Goal: Use online tool/utility: Utilize a website feature to perform a specific function

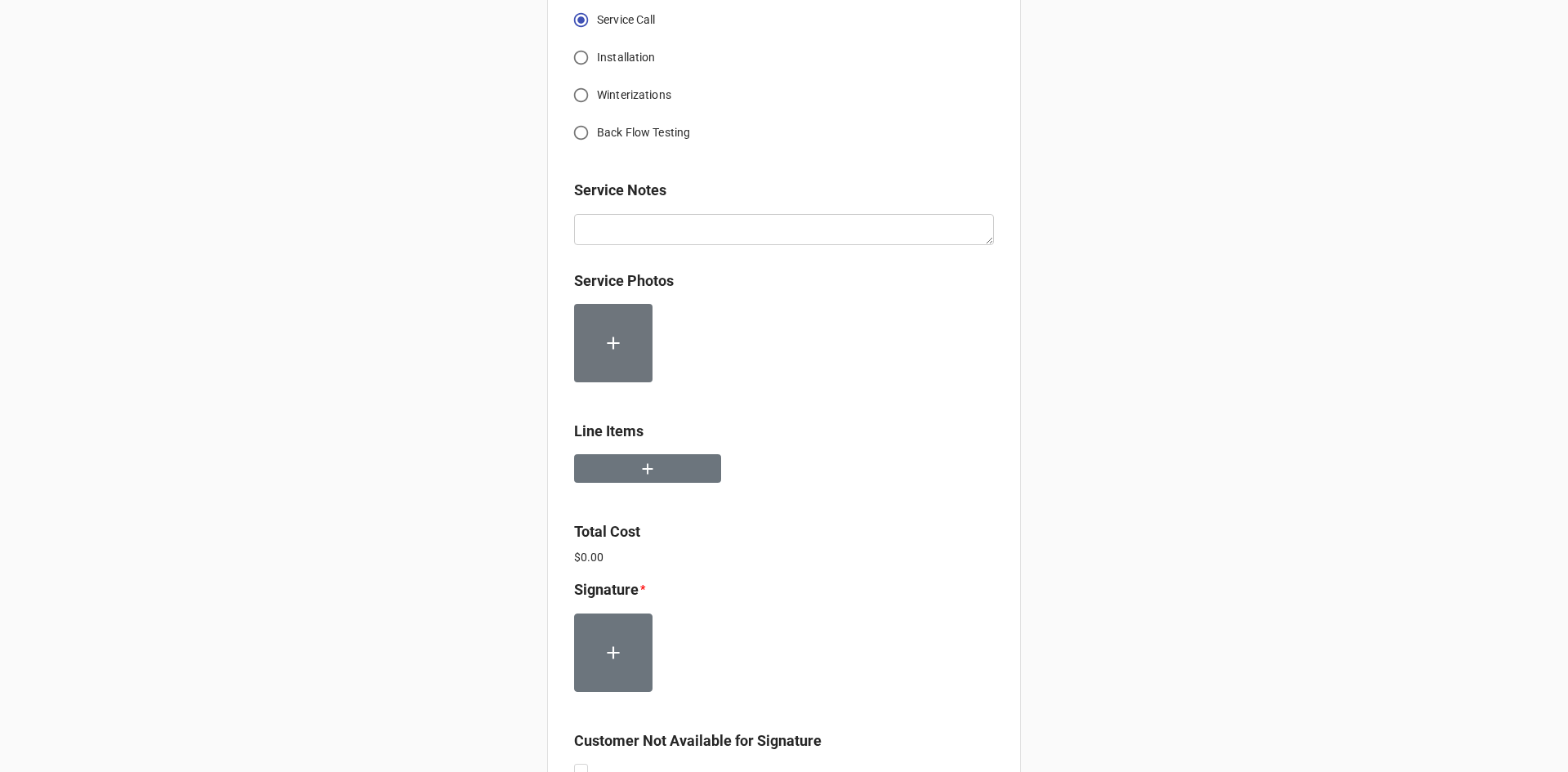
scroll to position [754, 0]
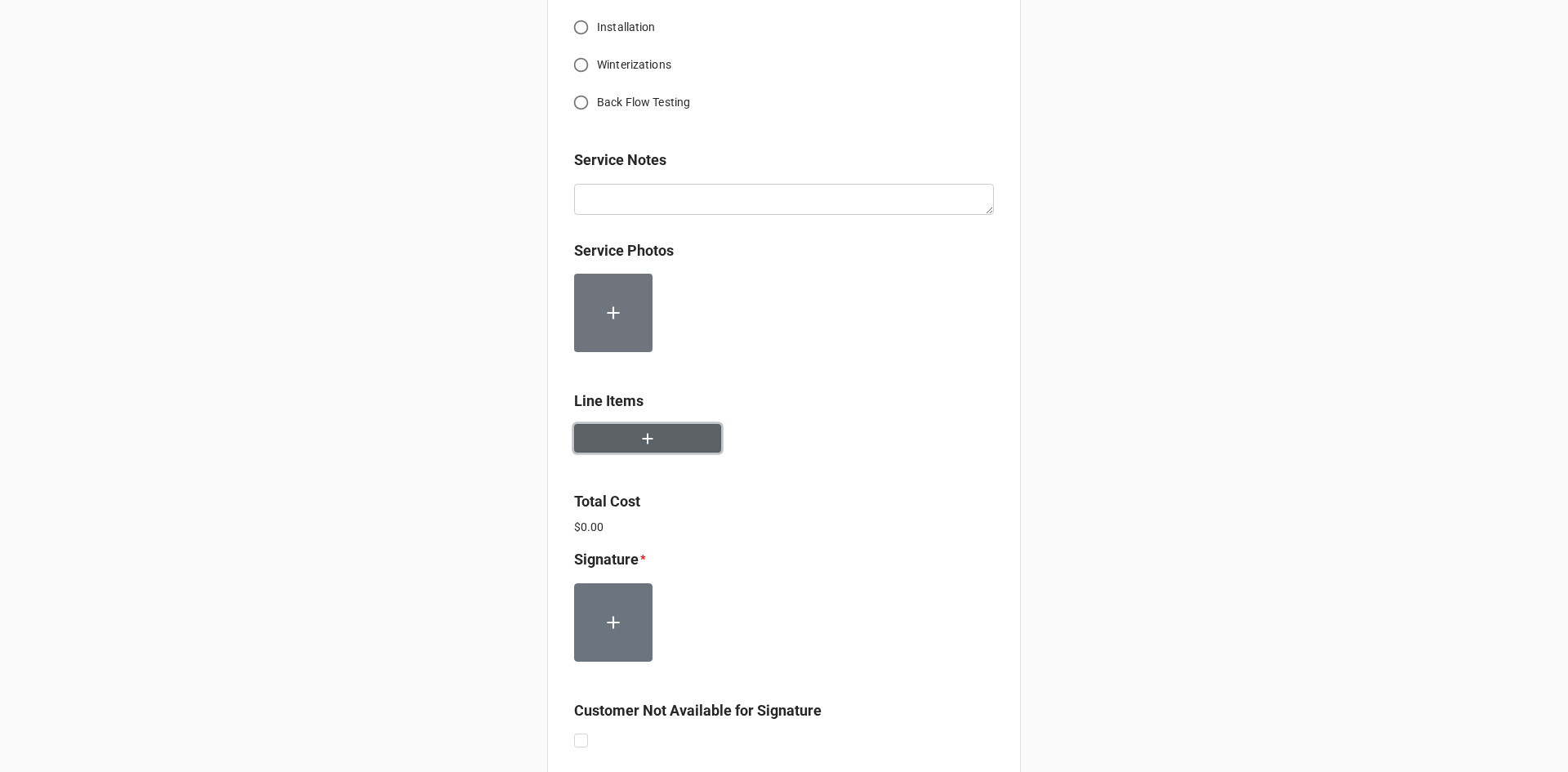
click at [626, 453] on button "button" at bounding box center [647, 438] width 147 height 28
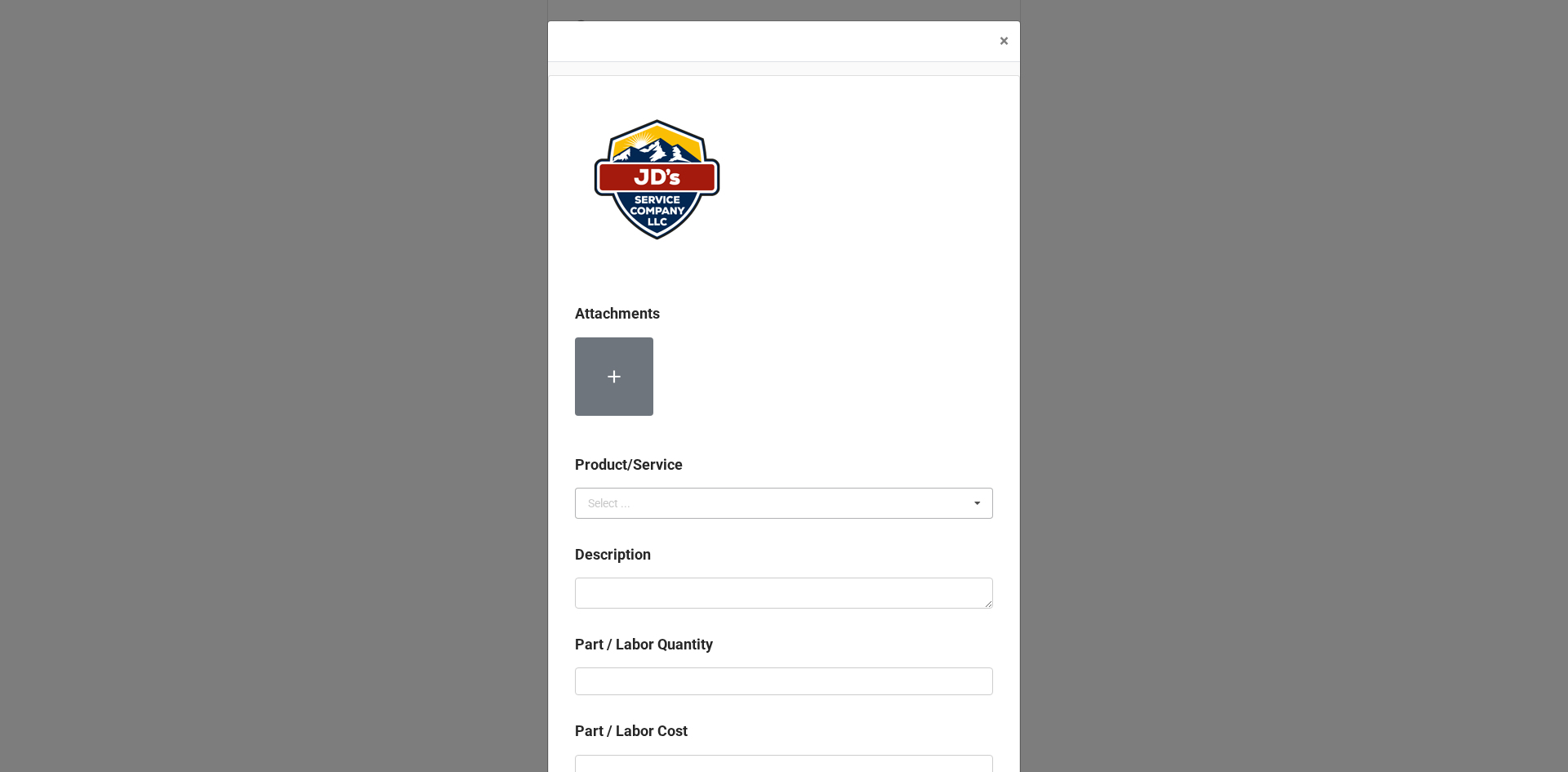
click at [975, 503] on icon at bounding box center [977, 504] width 24 height 30
click at [619, 535] on span "Services" at bounding box center [610, 534] width 41 height 13
click at [606, 593] on textarea at bounding box center [784, 593] width 418 height 31
click at [649, 596] on textarea at bounding box center [784, 593] width 418 height 31
paste textarea "2:00pm-3:30pm; Service Address: [STREET_ADDRESS][PERSON_NAME] Troubleshoot wate…"
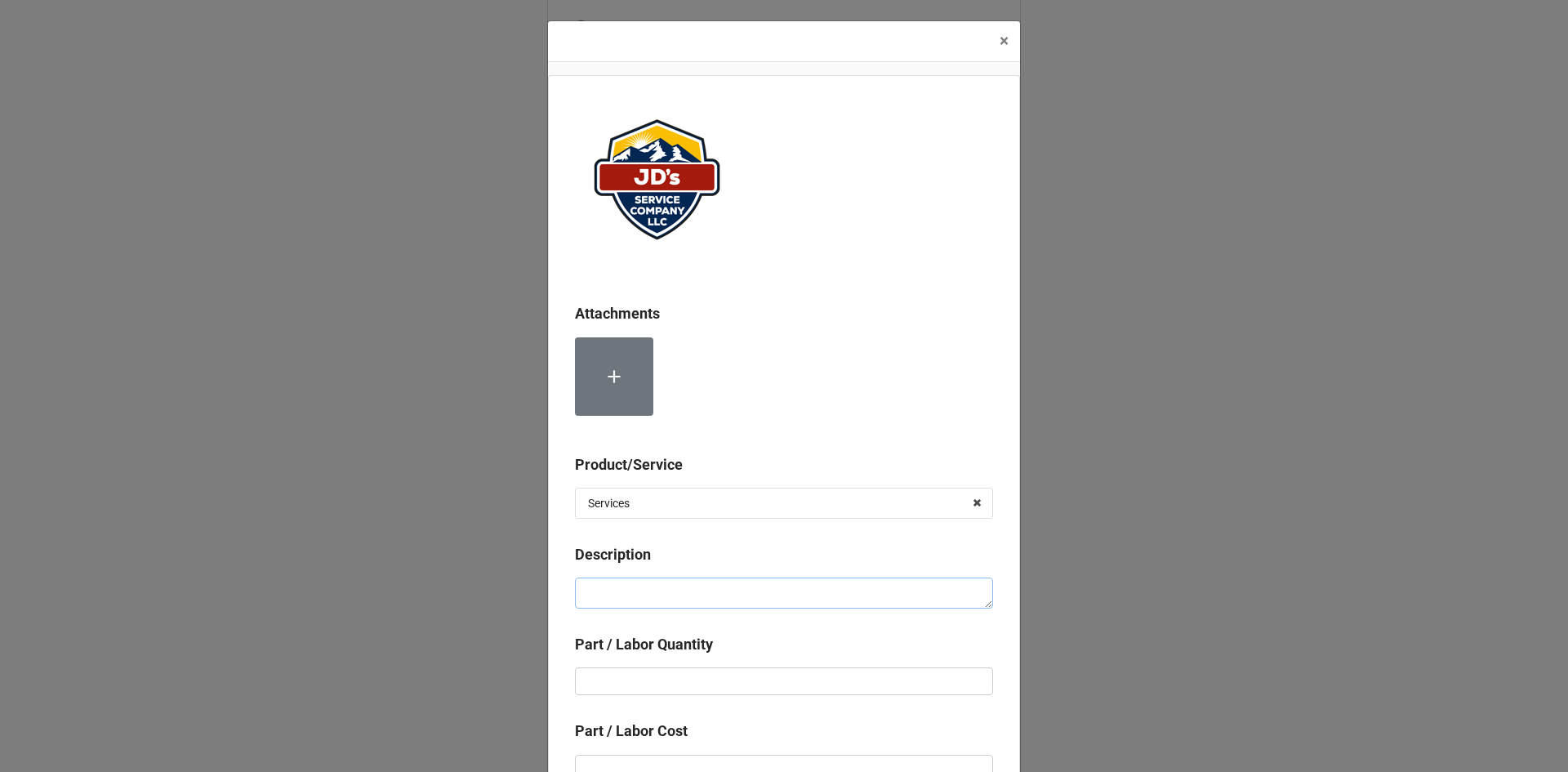
type textarea "x"
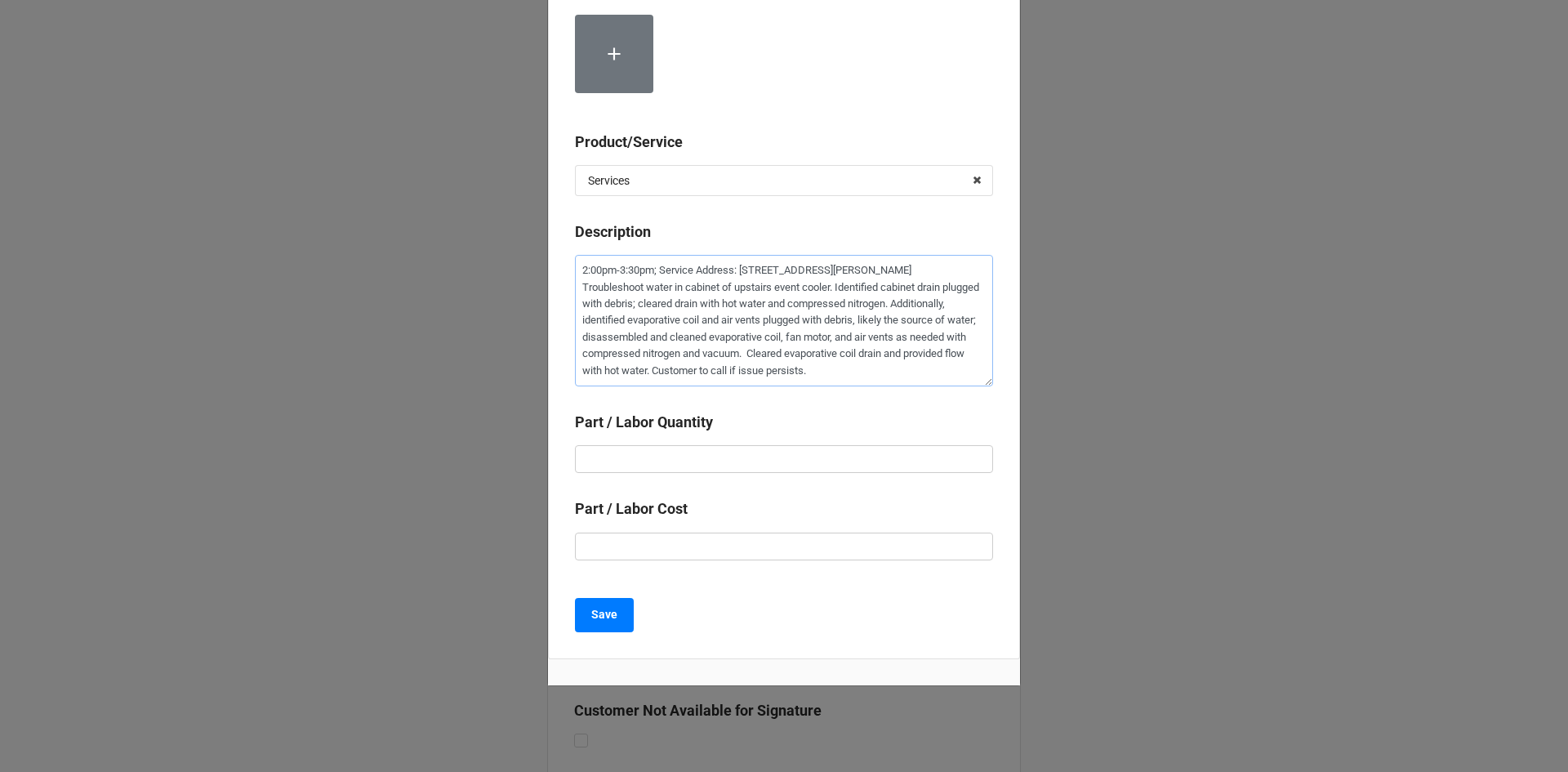
scroll to position [326, 0]
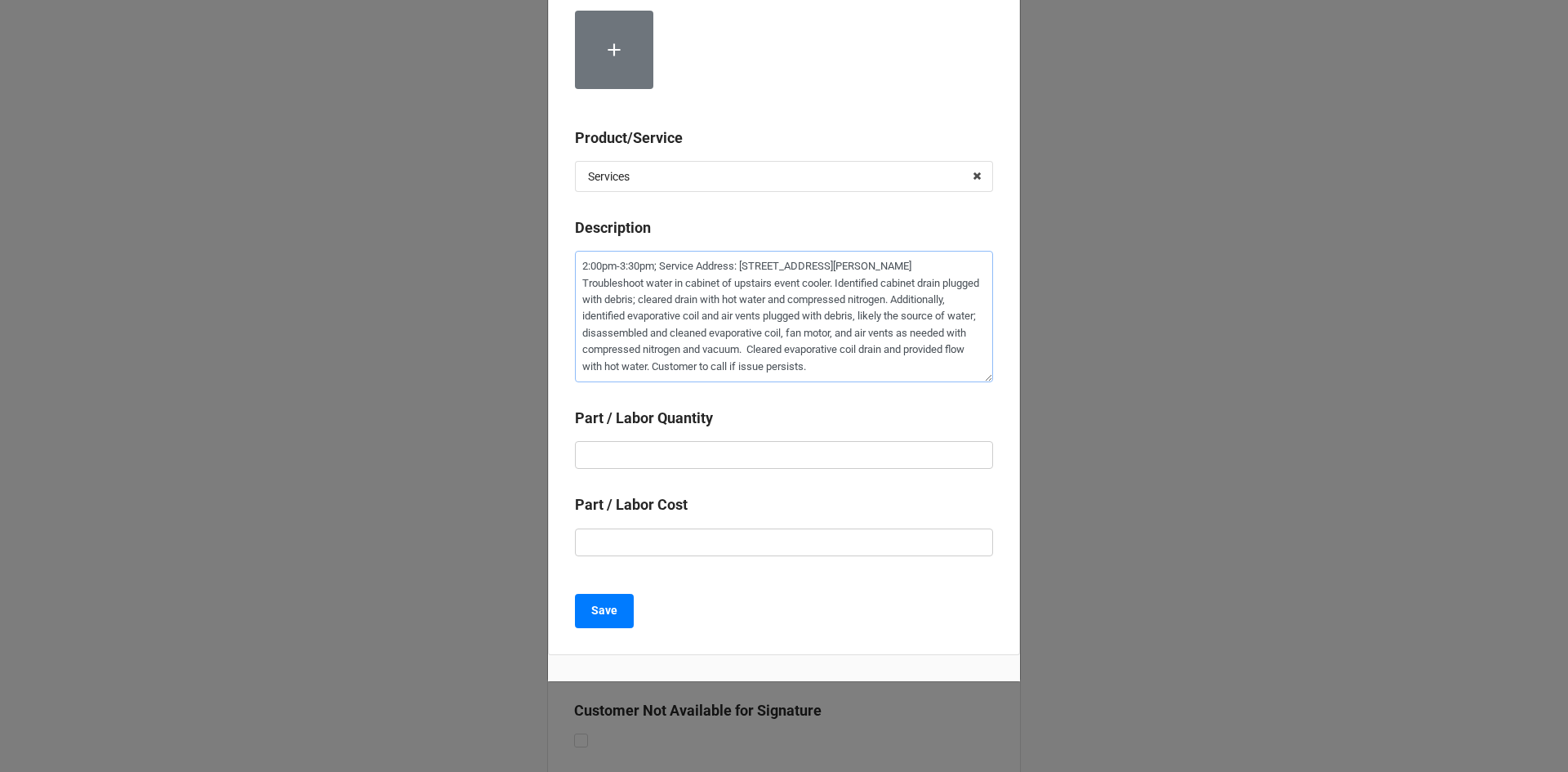
type textarea "2:00pm-3:30pm; Service Address: [STREET_ADDRESS][PERSON_NAME] Troubleshoot wate…"
click at [641, 455] on input "text" at bounding box center [784, 455] width 418 height 28
type textarea "x"
type input "1"
type textarea "x"
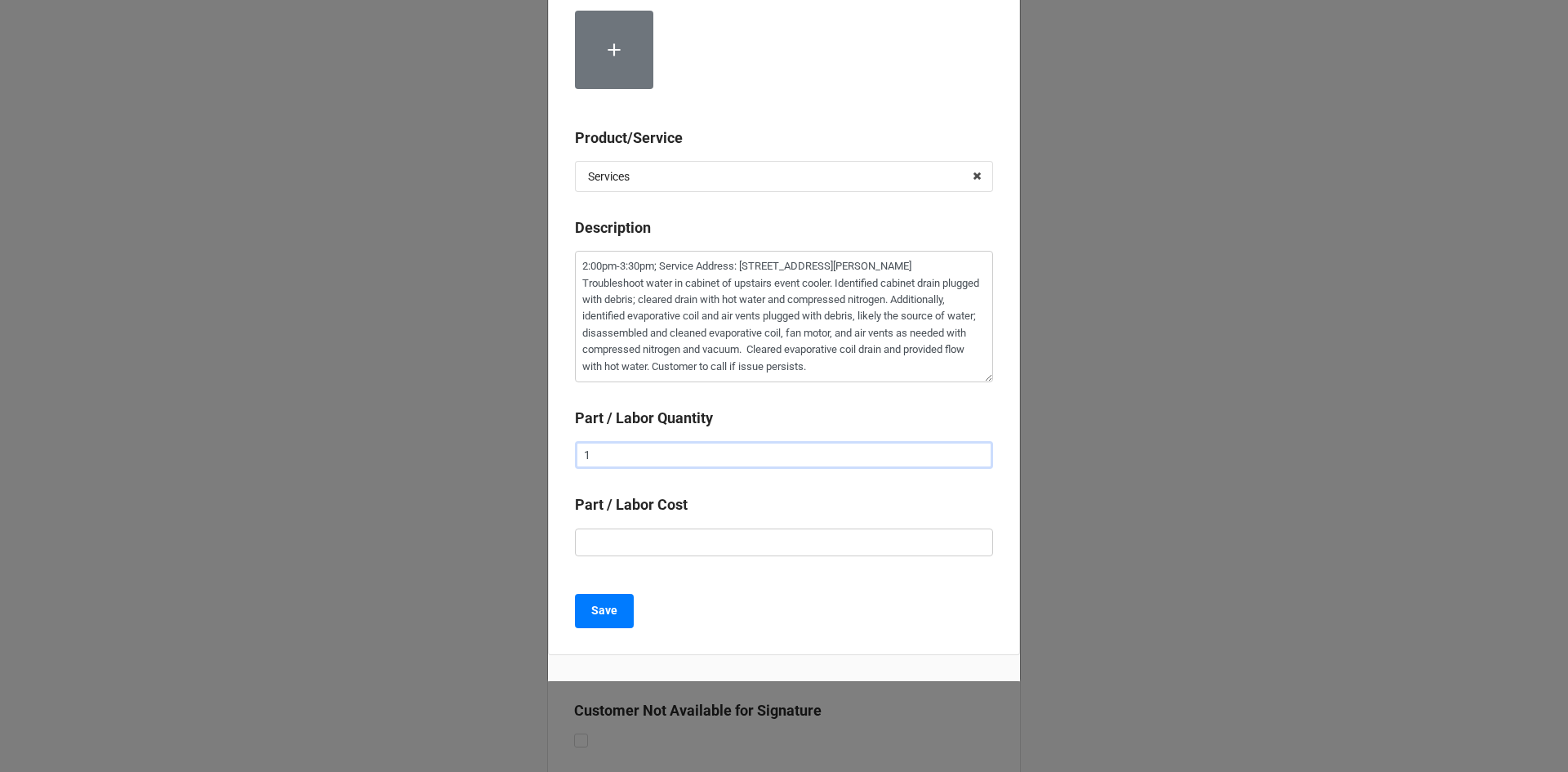
type input "1."
type textarea "x"
type input "1.5"
type textarea "x"
type input "$2.00"
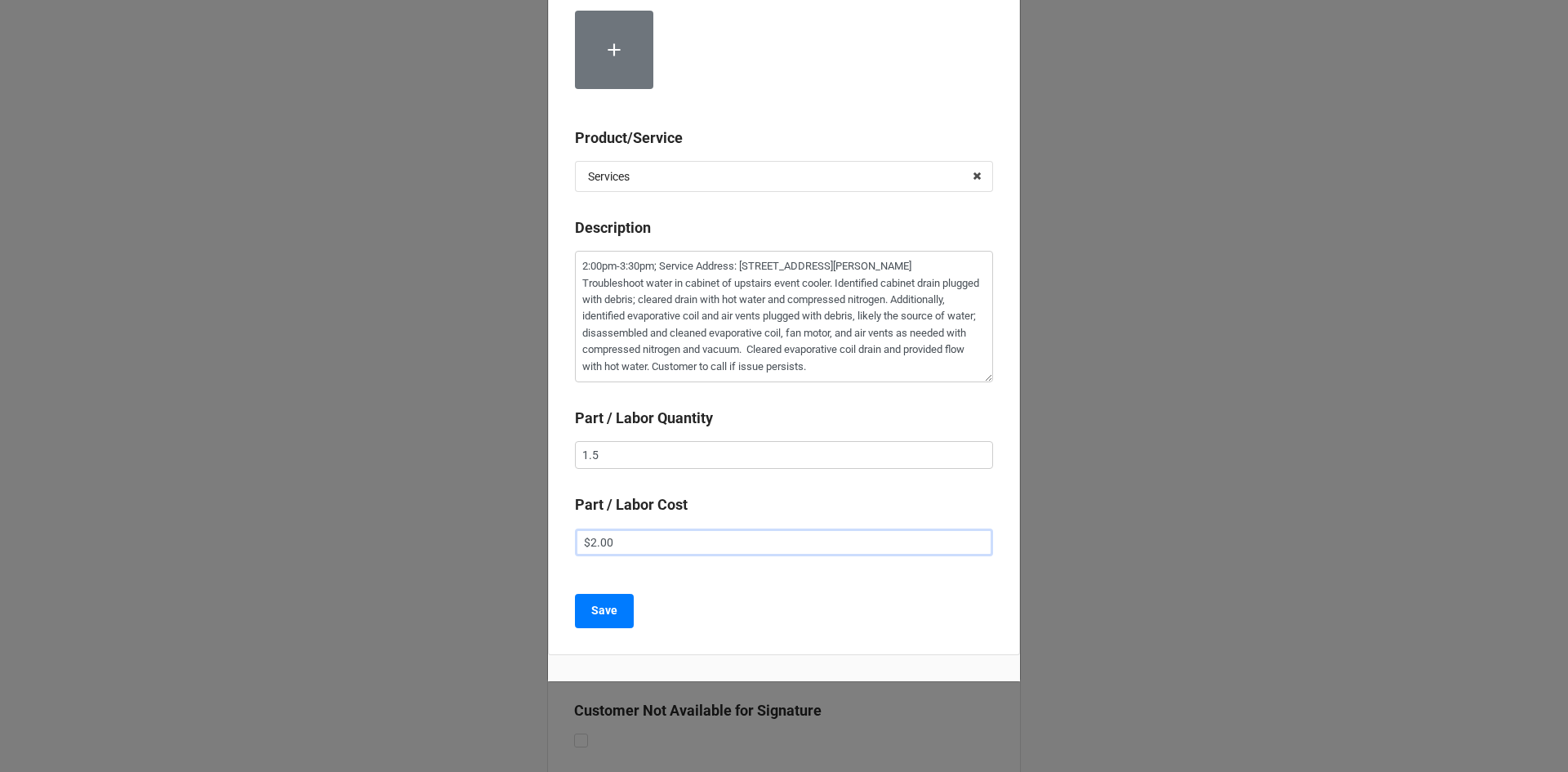
type textarea "x"
type input "$22.00"
type textarea "x"
type input "$225.00"
click at [592, 612] on b "Save" at bounding box center [605, 611] width 26 height 17
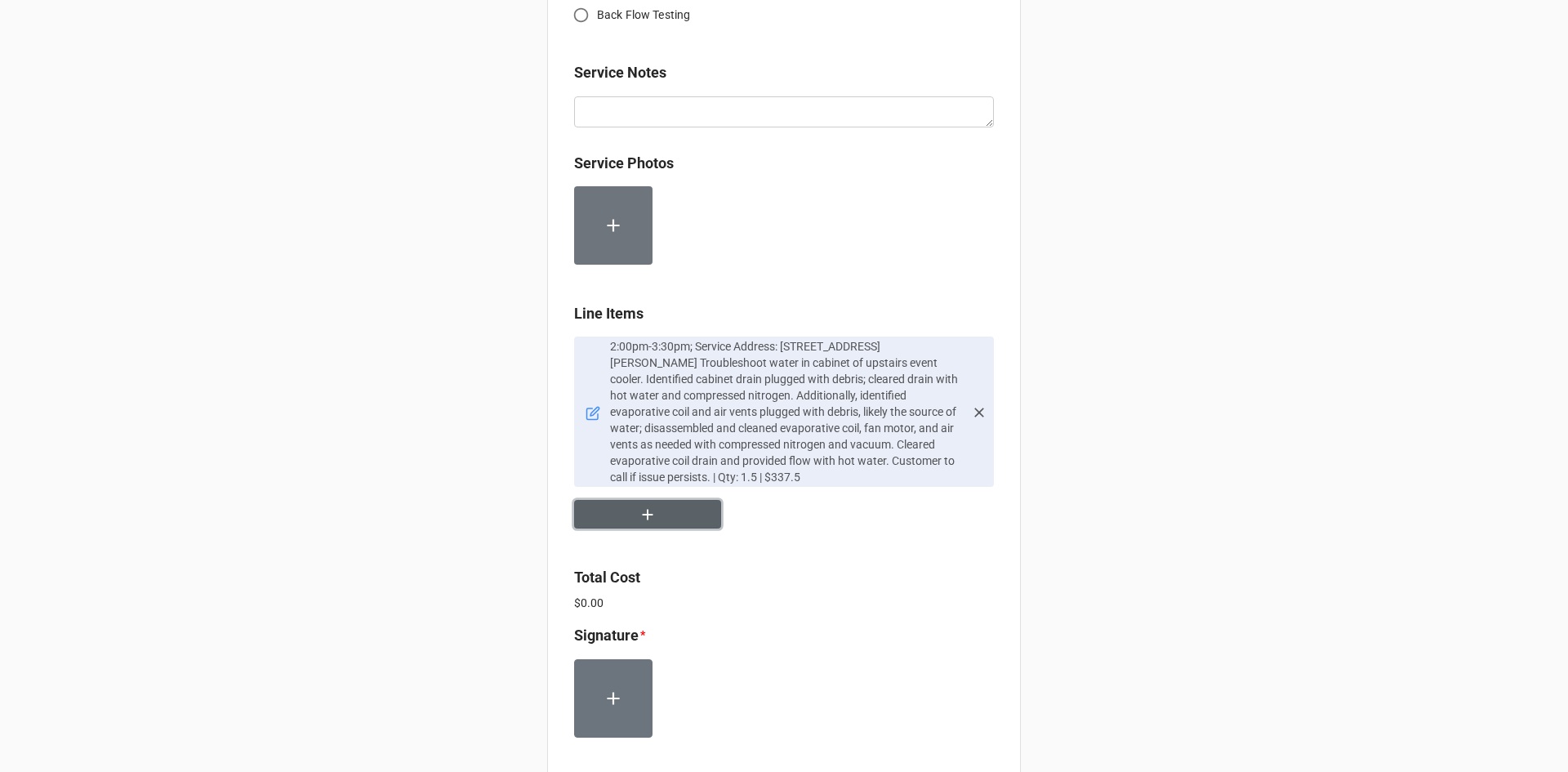
scroll to position [836, 0]
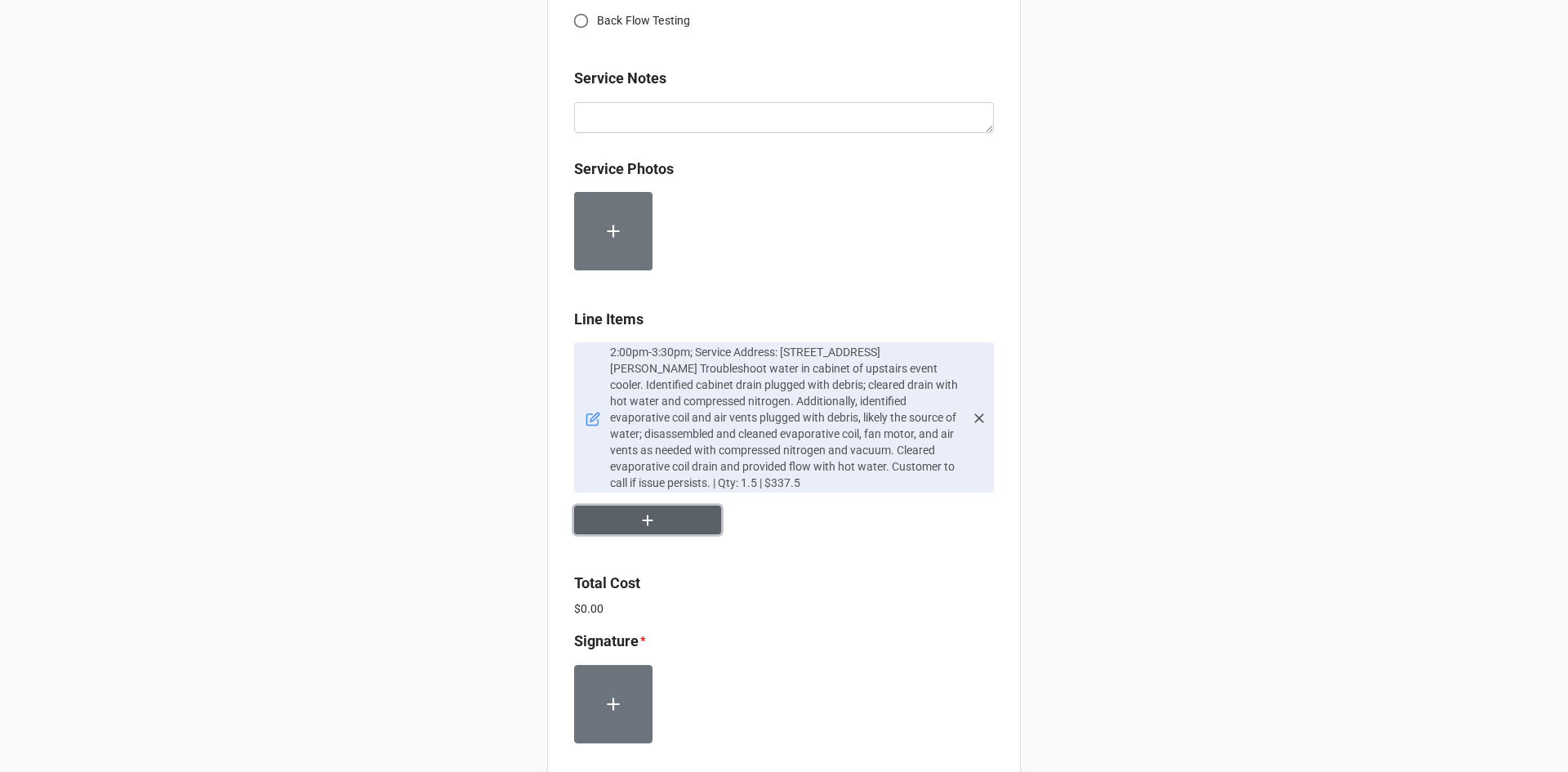
click at [639, 529] on icon "button" at bounding box center [647, 520] width 18 height 18
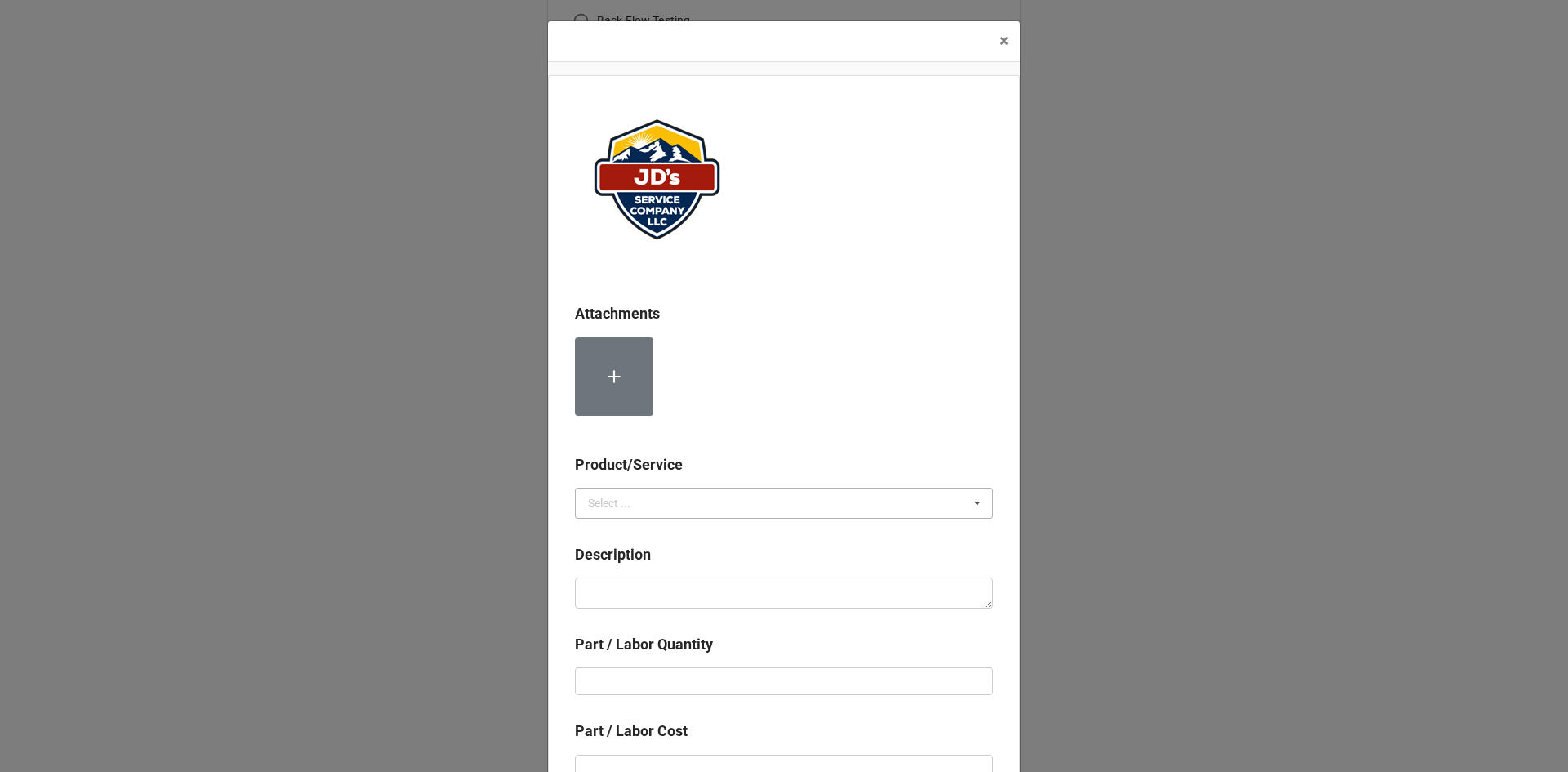
click at [982, 507] on icon at bounding box center [977, 504] width 24 height 30
click at [668, 559] on div "Material Cost" at bounding box center [784, 563] width 416 height 30
click at [624, 591] on textarea at bounding box center [784, 593] width 418 height 31
paste textarea "Compressed Nitrogen"
type textarea "x"
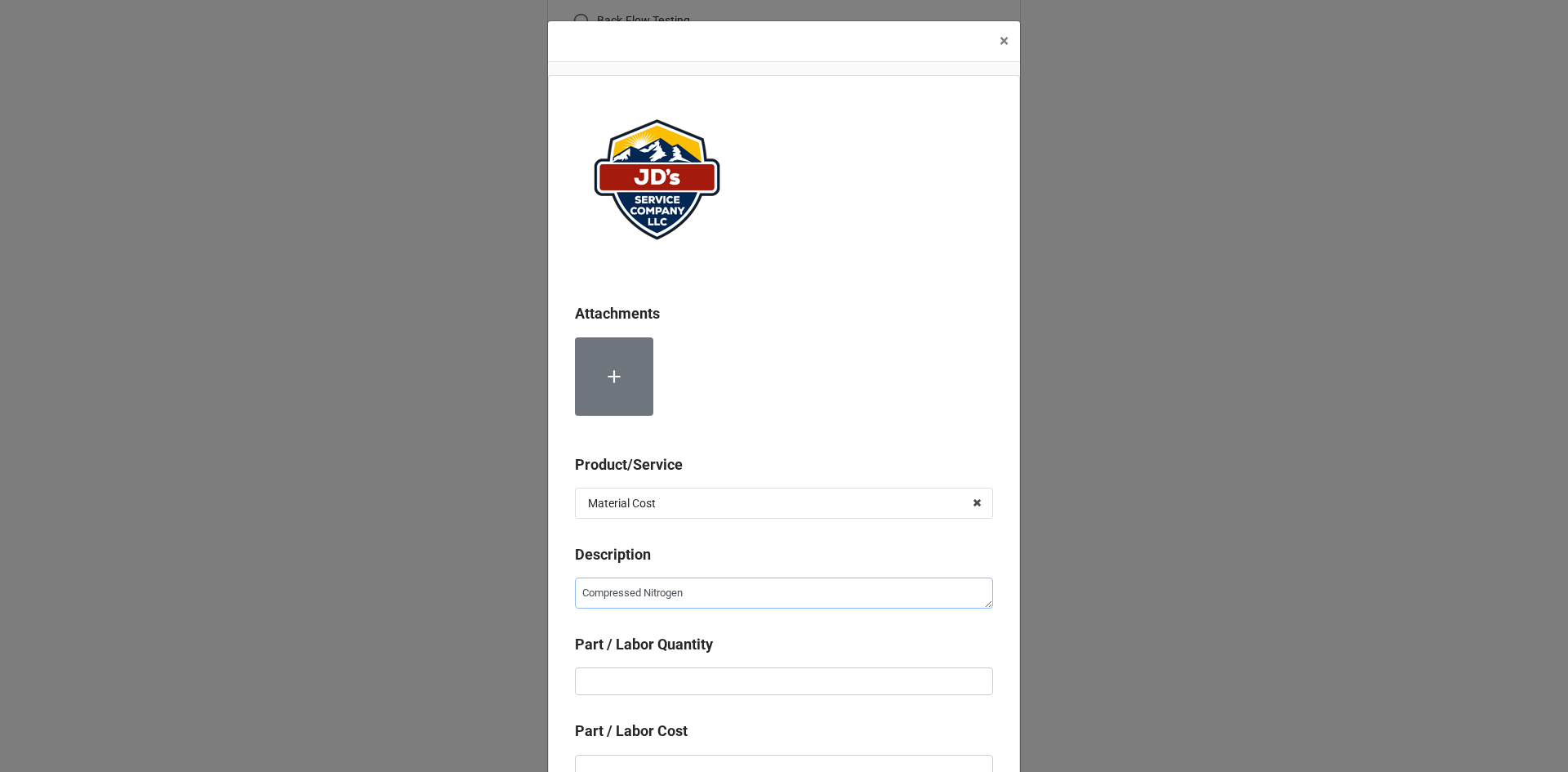
type textarea "Compressed Nitrogen"
click at [605, 693] on input "text" at bounding box center [784, 682] width 418 height 28
type textarea "x"
type input "2"
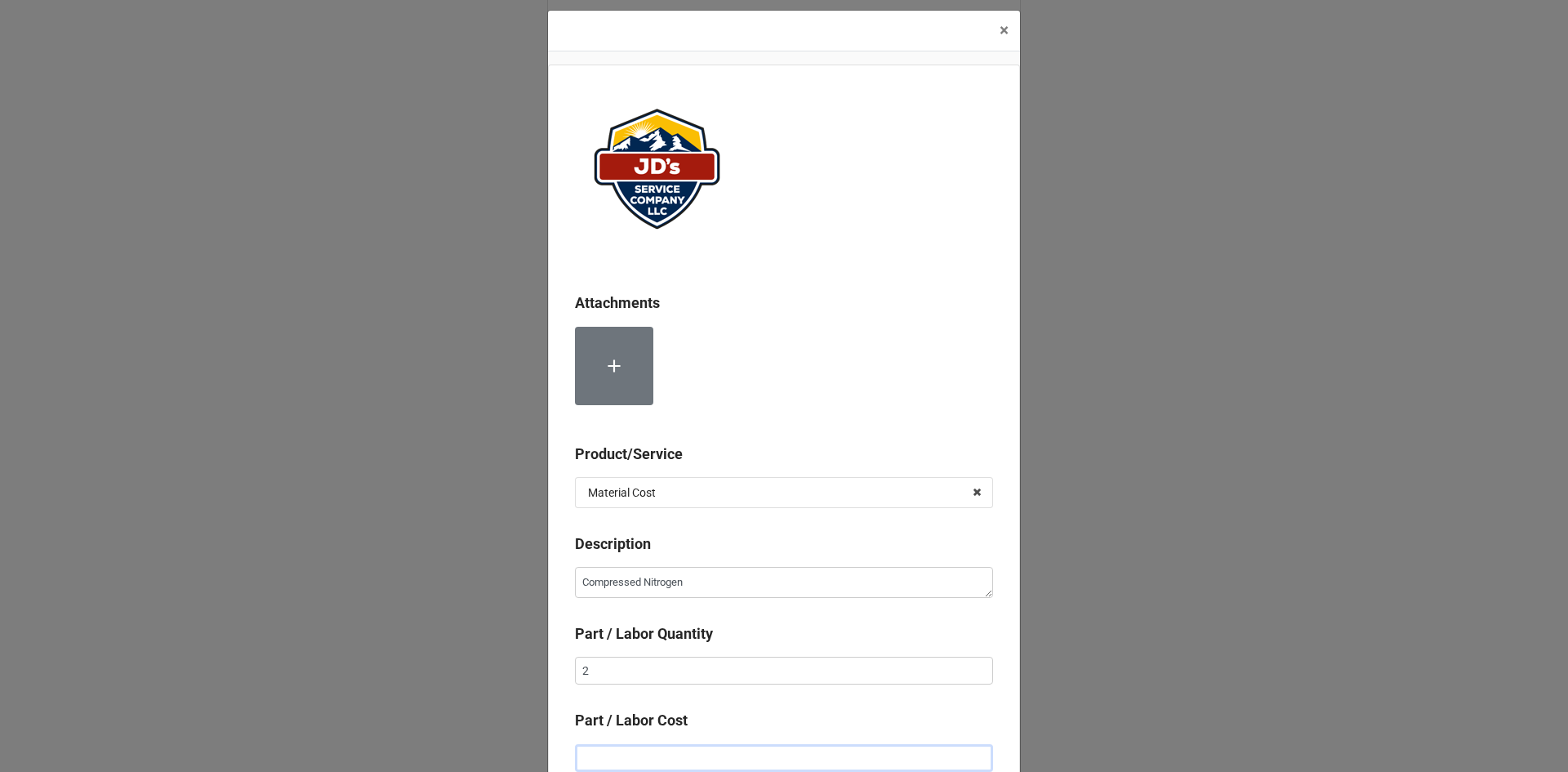
type textarea "x"
type input "$2.00"
type textarea "x"
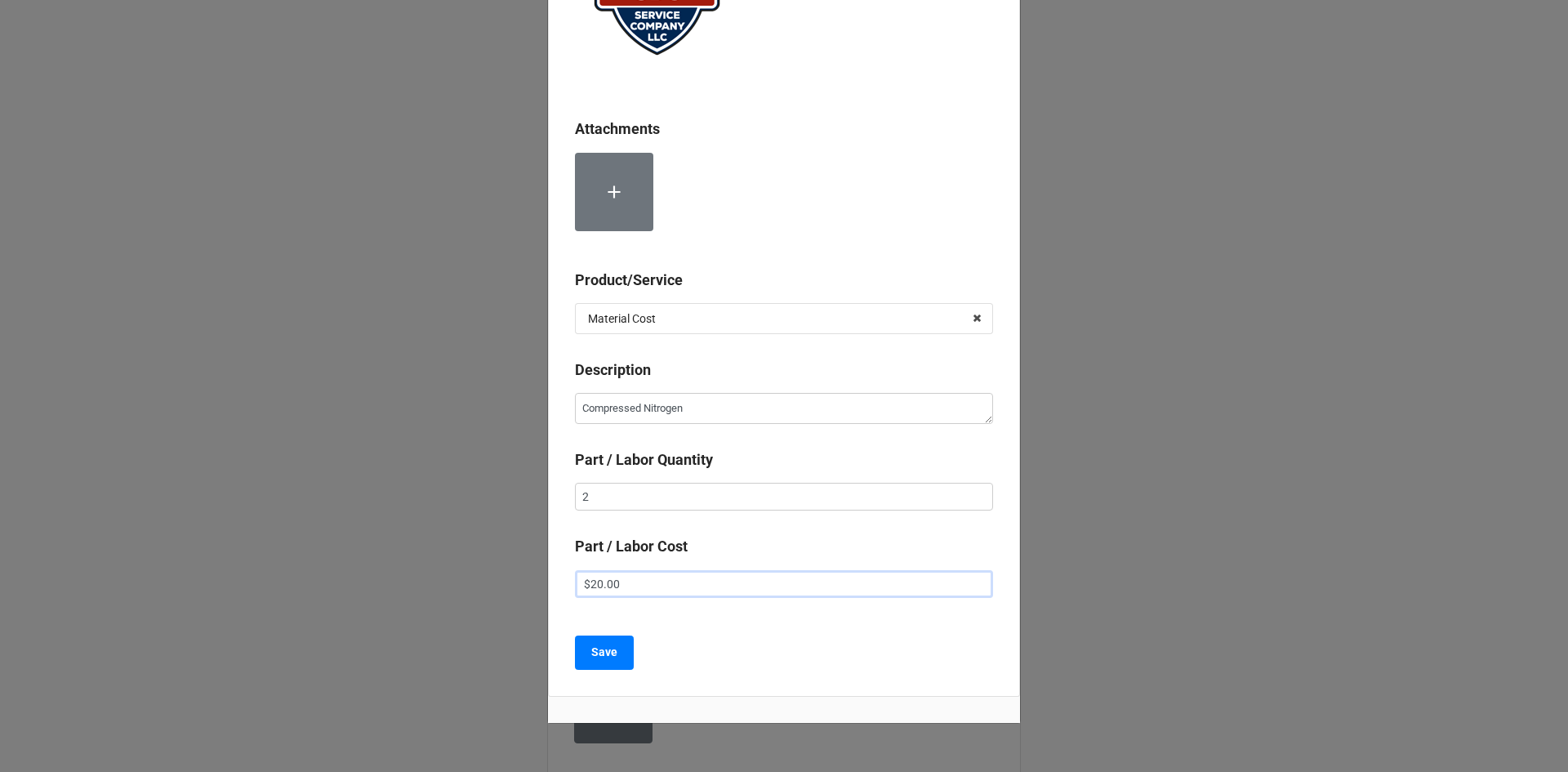
scroll to position [237, 0]
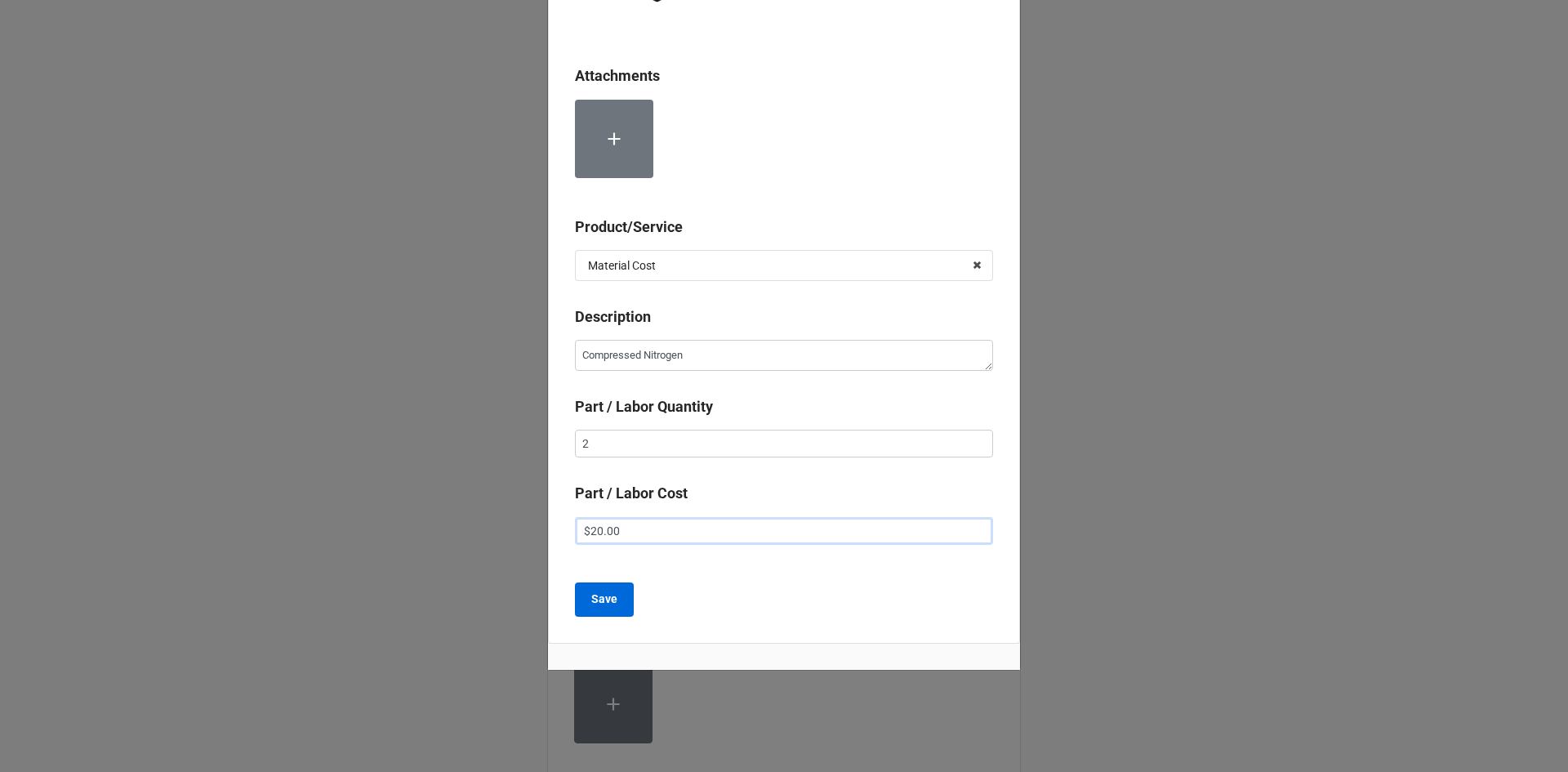
type input "$20.00"
click at [607, 594] on b "Save" at bounding box center [605, 599] width 26 height 17
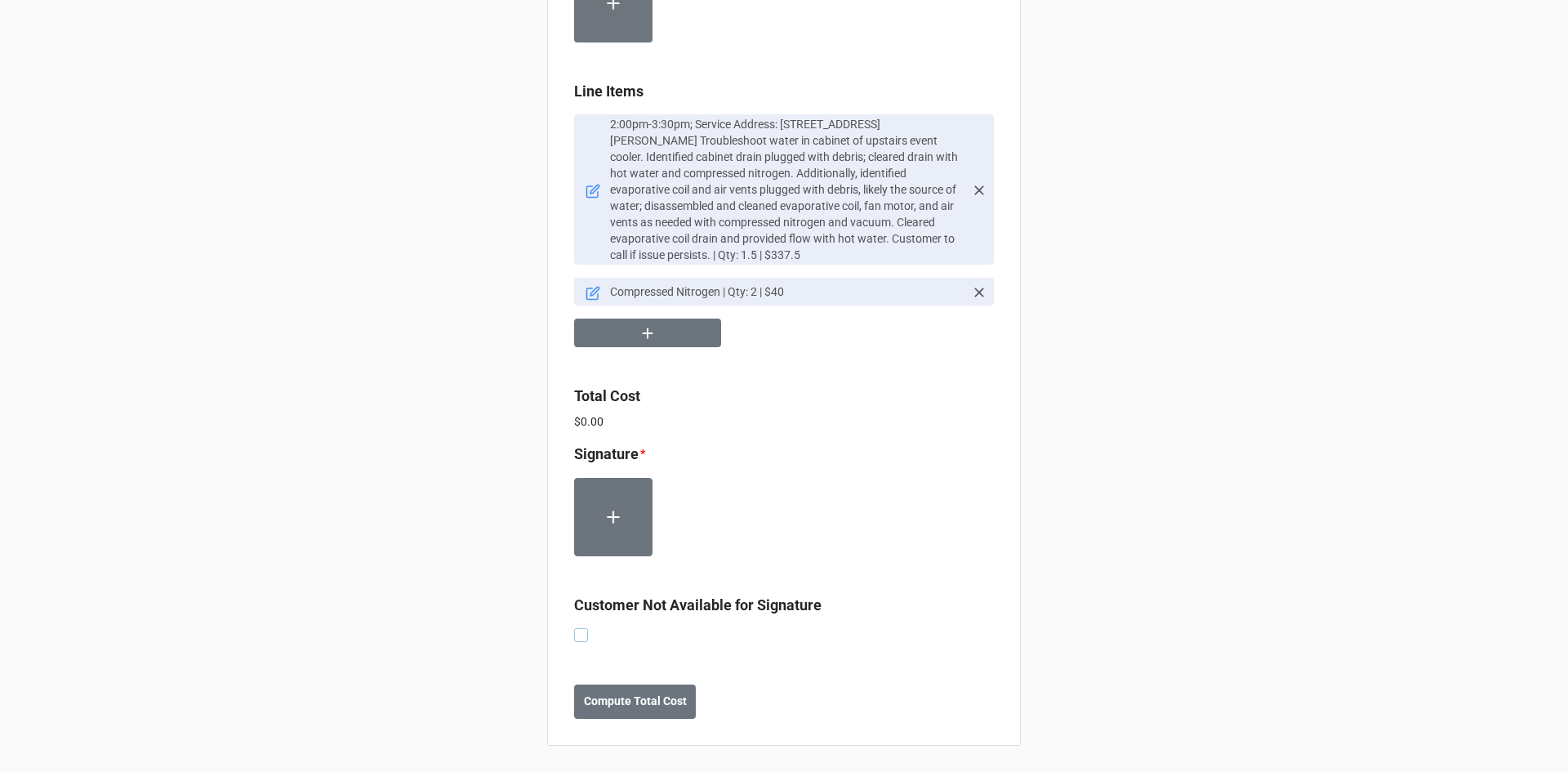
click at [578, 628] on label at bounding box center [580, 628] width 14 height 0
checkbox input "true"
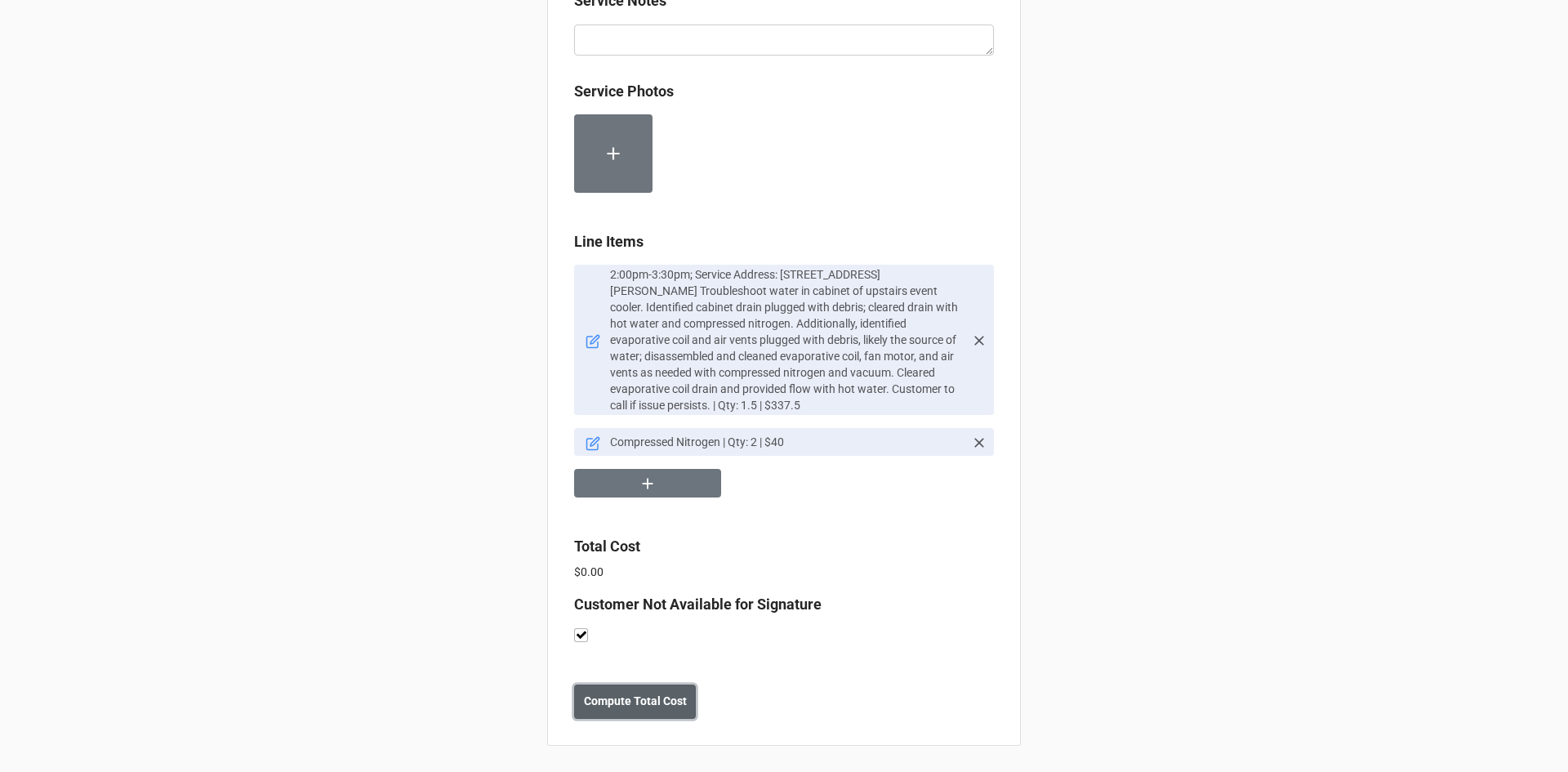
click at [638, 702] on b "Compute Total Cost" at bounding box center [636, 702] width 103 height 17
click at [597, 700] on b "Save" at bounding box center [604, 702] width 26 height 17
